Goal: Information Seeking & Learning: Learn about a topic

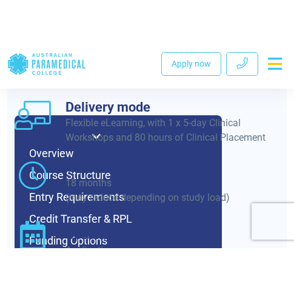
scroll to position [1527, 0]
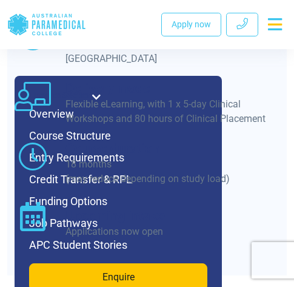
click at [252, 141] on h3 "Course duration" at bounding box center [172, 149] width 214 height 16
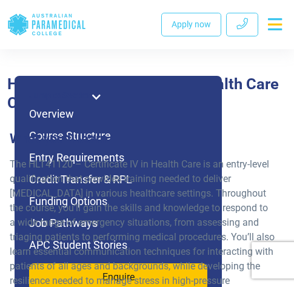
scroll to position [1952, 0]
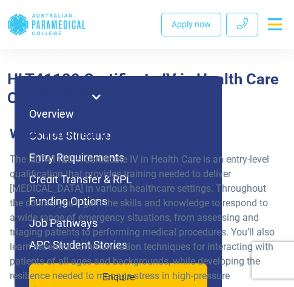
click at [93, 95] on icon at bounding box center [96, 97] width 8 height 10
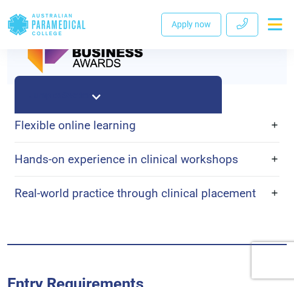
scroll to position [3164, 0]
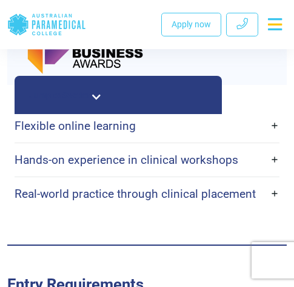
click at [184, 136] on link "Flexible online learning" at bounding box center [147, 126] width 265 height 24
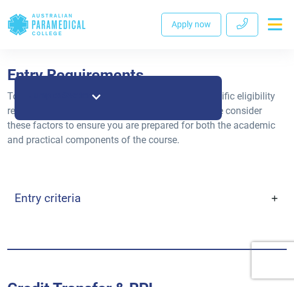
scroll to position [3770, 0]
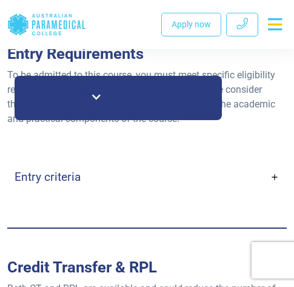
click at [105, 176] on link "Entry criteria" at bounding box center [147, 177] width 265 height 24
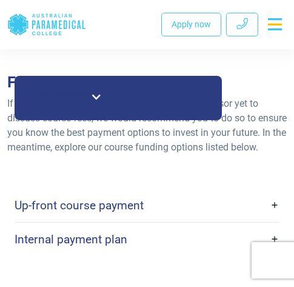
scroll to position [4921, 0]
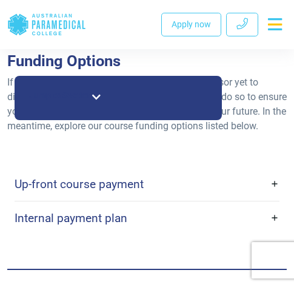
click at [159, 172] on link "Up-front course payment" at bounding box center [147, 184] width 265 height 24
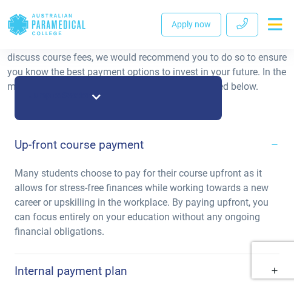
scroll to position [4982, 0]
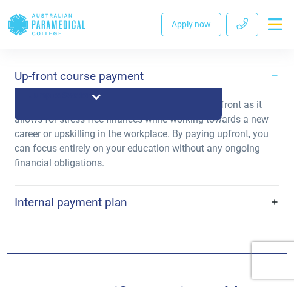
click at [141, 208] on div "Funding Options If you haven’t connected with an APC Course Advisor yet to disc…" at bounding box center [146, 99] width 279 height 310
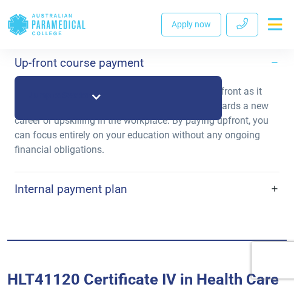
click at [149, 177] on link "Internal payment plan" at bounding box center [147, 189] width 265 height 24
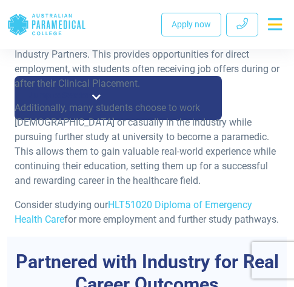
scroll to position [5709, 0]
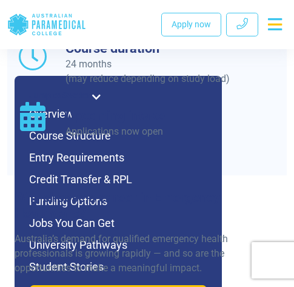
scroll to position [1687, 0]
